Goal: Task Accomplishment & Management: Manage account settings

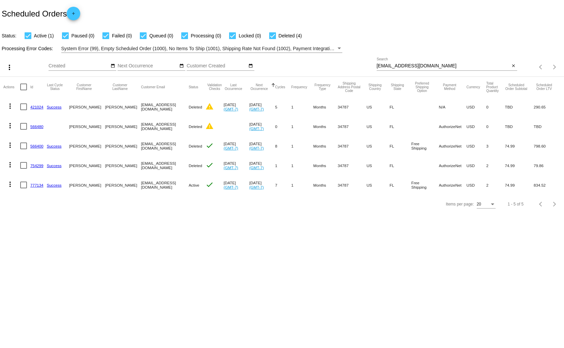
click at [36, 183] on link "777134" at bounding box center [36, 185] width 13 height 4
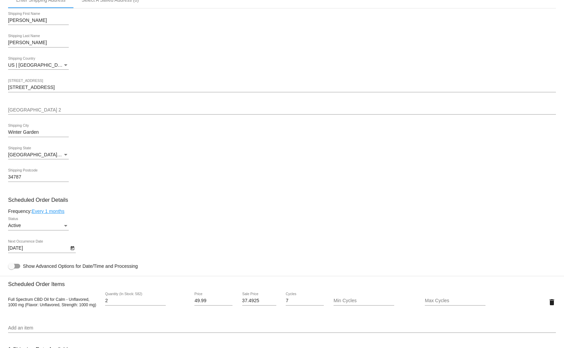
scroll to position [197, 0]
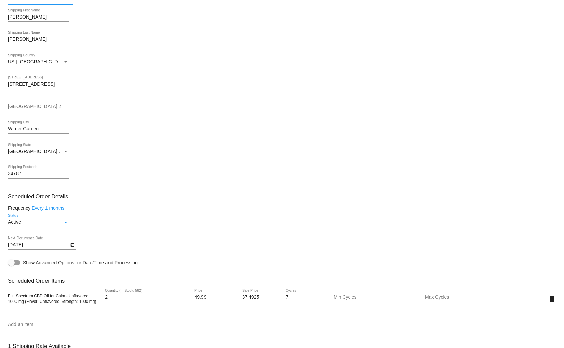
click at [45, 221] on div "Active" at bounding box center [35, 222] width 55 height 5
click at [127, 181] on div at bounding box center [282, 174] width 564 height 348
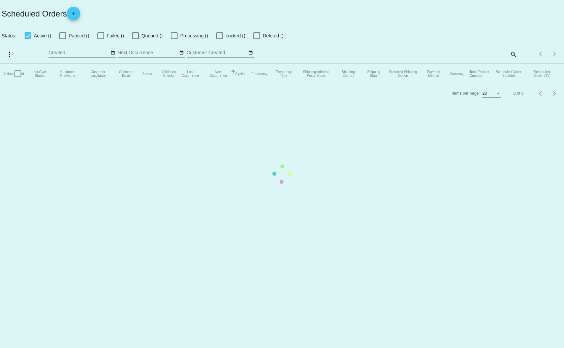
checkbox input "true"
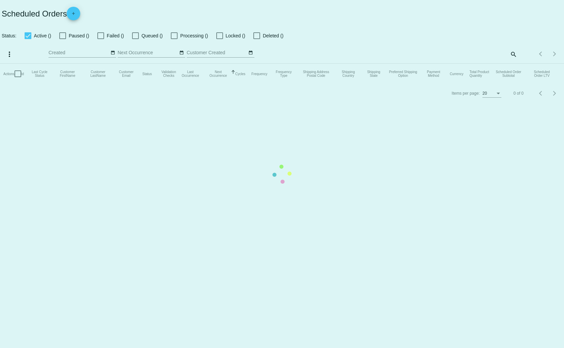
checkbox input "true"
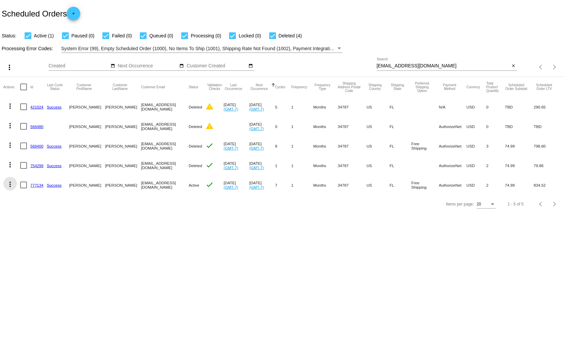
click at [9, 184] on mat-icon "more_vert" at bounding box center [10, 184] width 8 height 8
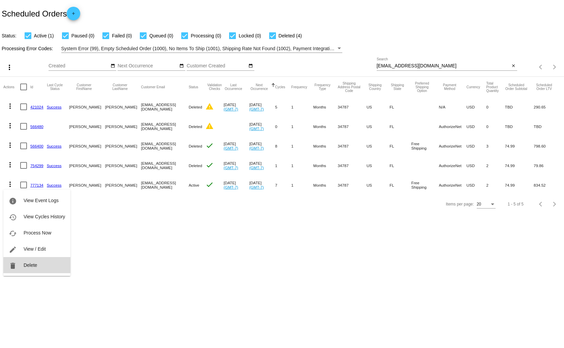
click at [57, 263] on button "delete Delete" at bounding box center [36, 265] width 67 height 16
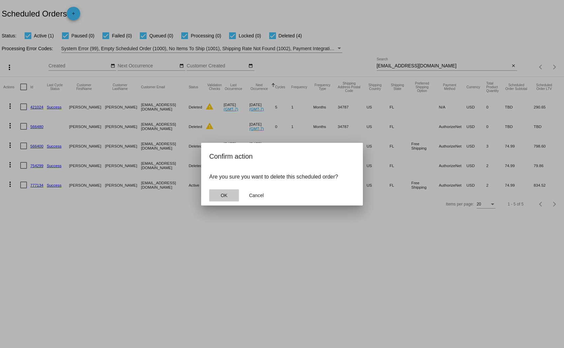
click at [223, 196] on span "OK" at bounding box center [224, 195] width 7 height 5
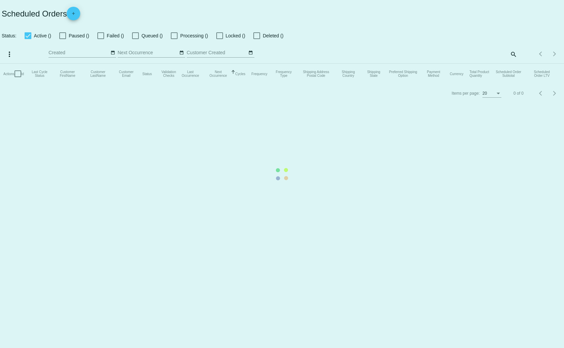
checkbox input "true"
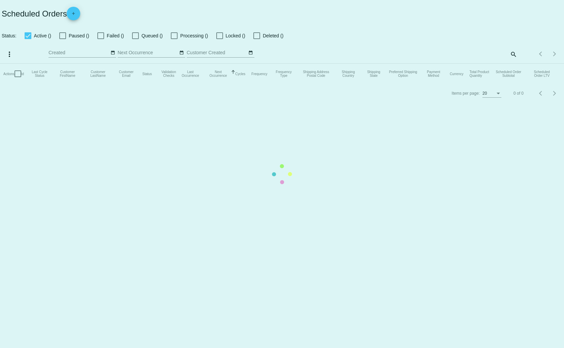
checkbox input "true"
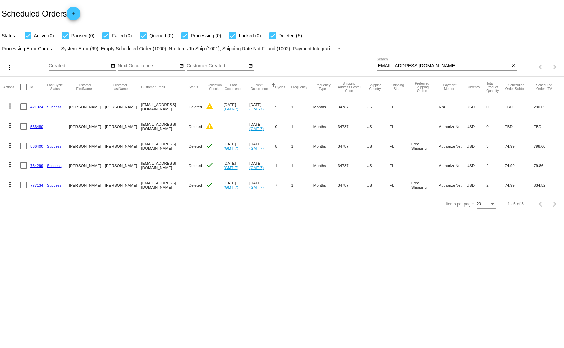
drag, startPoint x: 45, startPoint y: 185, endPoint x: 30, endPoint y: 182, distance: 14.8
click at [30, 182] on mat-cell "777134" at bounding box center [38, 185] width 17 height 20
copy link "777134"
click at [243, 239] on body "Scheduled Orders add Status: Active (0) Paused (0) Failed (0) Queued (0) Proces…" at bounding box center [282, 174] width 564 height 348
